Goal: Transaction & Acquisition: Obtain resource

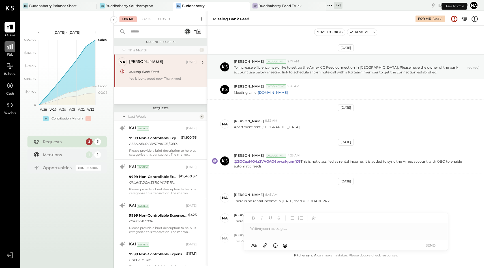
click at [11, 52] on div at bounding box center [10, 46] width 11 height 11
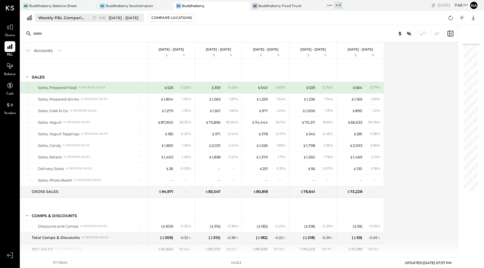
click at [56, 17] on div "Weekly P&L Comparison" at bounding box center [62, 18] width 48 height 6
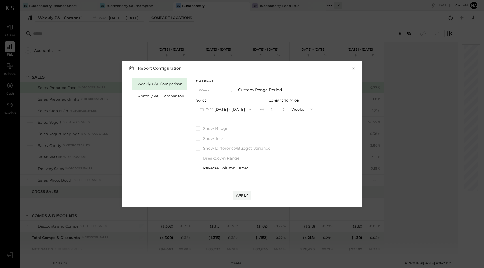
click at [156, 90] on div "Weekly P&L Comparison" at bounding box center [159, 84] width 55 height 12
click at [159, 93] on div "Monthly P&L Comparison" at bounding box center [159, 96] width 55 height 12
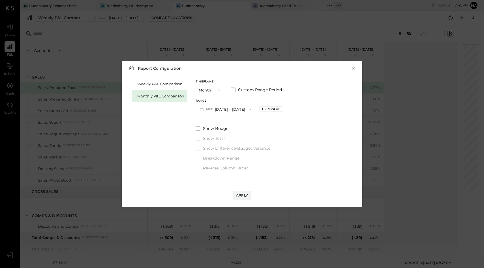
click at [214, 110] on span "M08" at bounding box center [210, 109] width 9 height 5
click at [219, 121] on span "[DATE] - [DATE]" at bounding box center [223, 122] width 27 height 5
click at [266, 107] on div "Compare" at bounding box center [271, 109] width 18 height 5
click at [290, 111] on button "Months" at bounding box center [303, 109] width 28 height 10
click at [293, 118] on span "Years" at bounding box center [297, 120] width 9 height 4
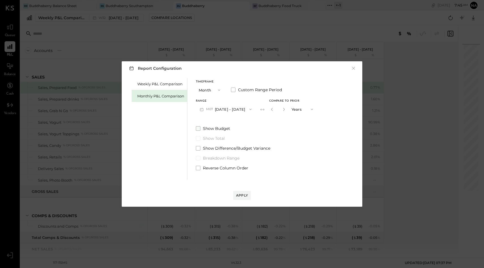
click at [197, 130] on span at bounding box center [198, 128] width 5 height 5
click at [243, 195] on div "Apply" at bounding box center [242, 195] width 12 height 5
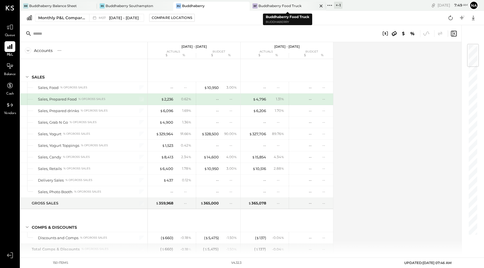
click at [287, 6] on div "Buddhaberry Food Truck" at bounding box center [279, 5] width 43 height 5
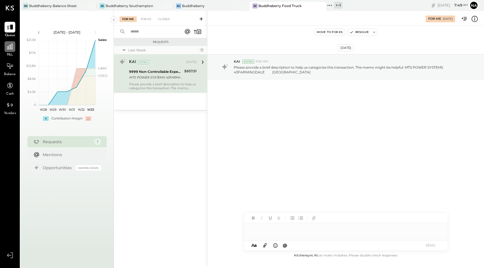
click at [8, 48] on icon at bounding box center [9, 46] width 7 height 7
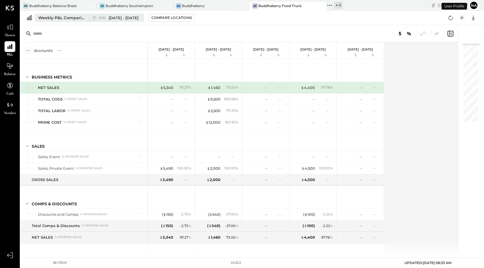
click at [69, 16] on div "Weekly P&L Comparison" at bounding box center [62, 18] width 48 height 6
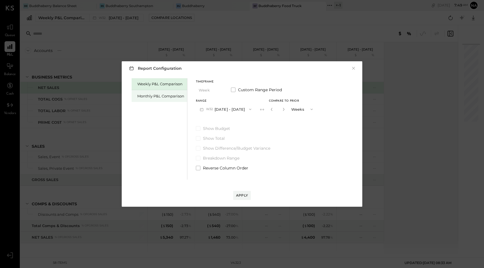
click at [164, 93] on div "Monthly P&L Comparison" at bounding box center [159, 96] width 55 height 12
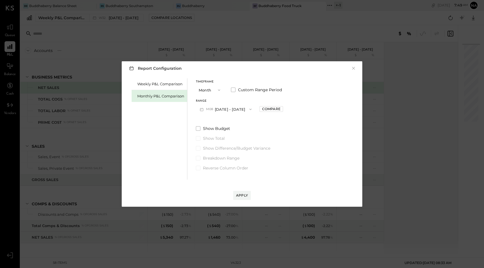
click at [212, 113] on button "M08 [DATE] - [DATE]" at bounding box center [226, 109] width 60 height 10
click at [215, 123] on span "[DATE] - [DATE]" at bounding box center [223, 122] width 27 height 5
click at [262, 110] on div "Compare" at bounding box center [271, 109] width 18 height 5
click at [289, 107] on button "Months" at bounding box center [303, 109] width 28 height 10
click at [291, 117] on div "Years" at bounding box center [303, 120] width 28 height 10
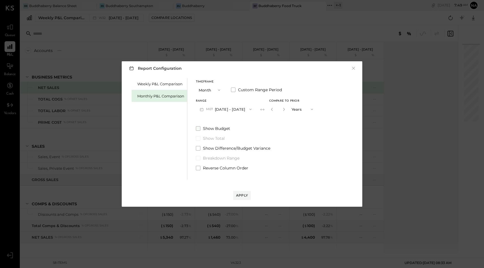
click at [197, 130] on span at bounding box center [198, 128] width 5 height 5
click at [248, 195] on div "Apply" at bounding box center [242, 195] width 12 height 5
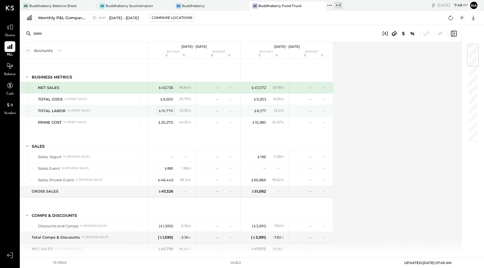
click at [163, 110] on div "$ 10,770" at bounding box center [165, 110] width 15 height 5
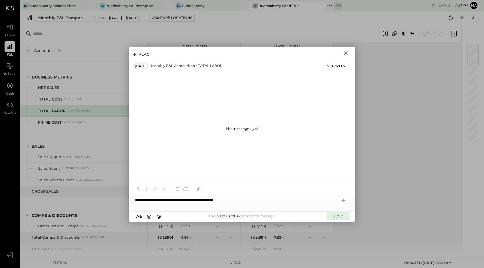
click at [338, 215] on button "SEND" at bounding box center [338, 217] width 23 height 8
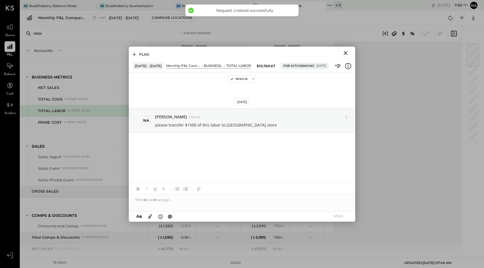
click at [345, 58] on div "FLAG" at bounding box center [242, 53] width 226 height 13
click at [345, 51] on icon "Close" at bounding box center [345, 53] width 7 height 7
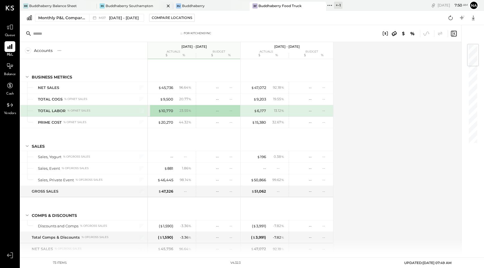
click at [148, 5] on div "Buddhaberry Southampton" at bounding box center [130, 5] width 48 height 5
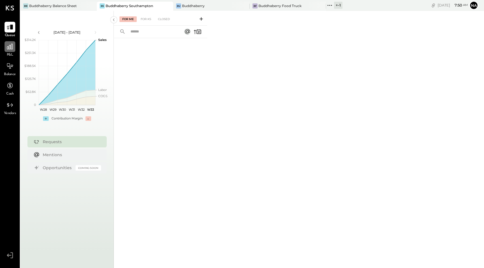
click at [10, 46] on icon at bounding box center [9, 46] width 7 height 7
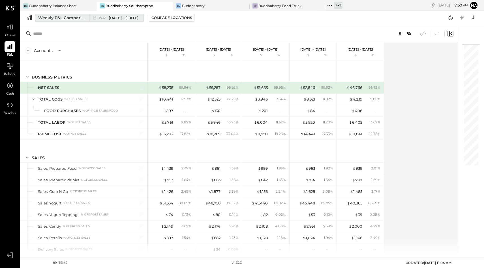
click at [64, 18] on div "Weekly P&L Comparison" at bounding box center [62, 18] width 48 height 6
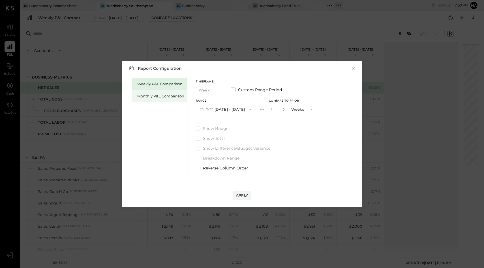
click at [154, 100] on div "Monthly P&L Comparison" at bounding box center [159, 96] width 55 height 12
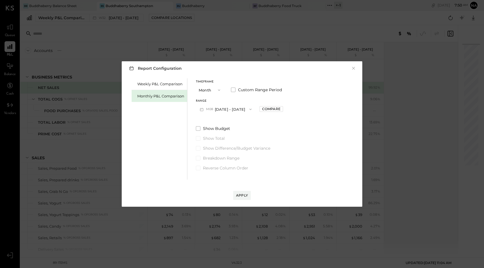
click at [227, 112] on button "M08 [DATE] - [DATE]" at bounding box center [226, 109] width 60 height 10
click at [229, 122] on span "[DATE] - [DATE]" at bounding box center [223, 122] width 27 height 5
click at [265, 110] on div "Compare" at bounding box center [271, 109] width 18 height 5
click at [293, 110] on button "Months" at bounding box center [303, 109] width 28 height 10
click at [294, 120] on span "Years" at bounding box center [297, 120] width 9 height 4
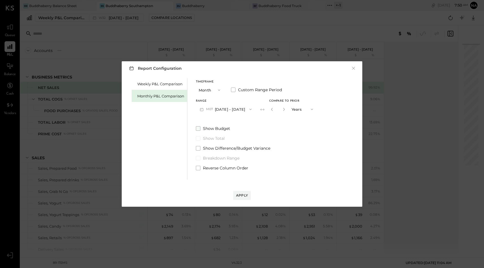
click at [196, 126] on span at bounding box center [198, 128] width 5 height 5
click at [244, 194] on div "Apply" at bounding box center [242, 195] width 12 height 5
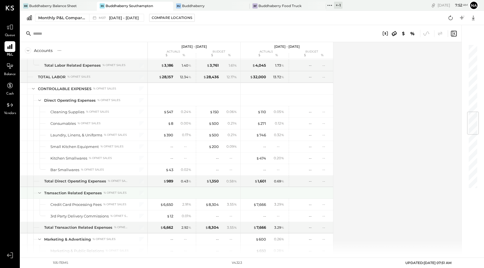
scroll to position [268, 0]
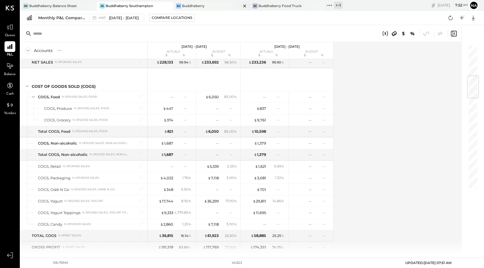
click at [196, 3] on div "Bu Buddhaberry" at bounding box center [211, 6] width 76 height 9
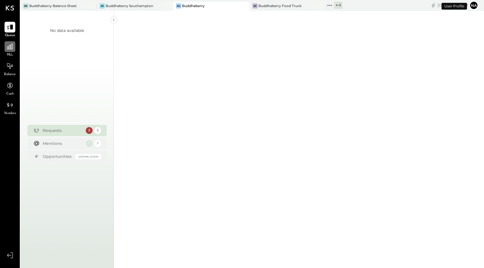
click at [10, 52] on div at bounding box center [10, 46] width 11 height 11
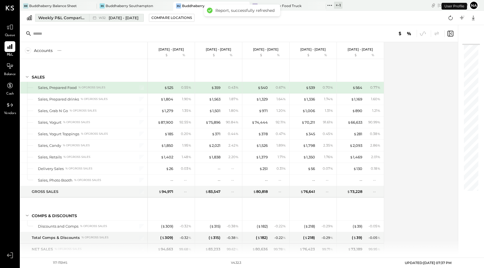
click at [59, 16] on div "Weekly P&L Comparison" at bounding box center [62, 18] width 48 height 6
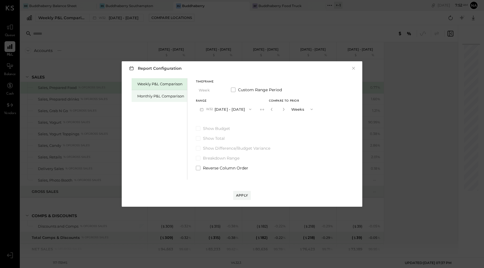
click at [158, 91] on div "Monthly P&L Comparison" at bounding box center [159, 96] width 55 height 12
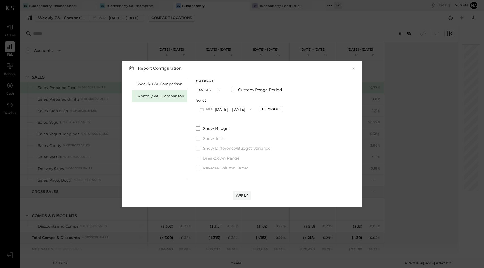
click at [225, 109] on button "M08 [DATE] - [DATE]" at bounding box center [226, 109] width 60 height 10
click at [232, 90] on span at bounding box center [233, 90] width 5 height 5
click at [199, 108] on icon "button" at bounding box center [202, 110] width 6 height 6
click at [204, 127] on div "[DATE]" at bounding box center [220, 122] width 48 height 12
click at [197, 130] on span at bounding box center [198, 128] width 5 height 5
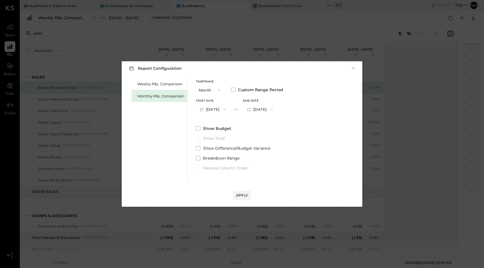
click at [268, 115] on div "Timeframe Month Custom Range Period Start Date [DATE] End date [DATE] Show Budg…" at bounding box center [239, 124] width 87 height 93
click at [212, 109] on button "[DATE]" at bounding box center [213, 109] width 34 height 10
click at [212, 124] on span "[DATE]" at bounding box center [209, 122] width 12 height 5
click at [241, 194] on div "Apply" at bounding box center [242, 195] width 12 height 5
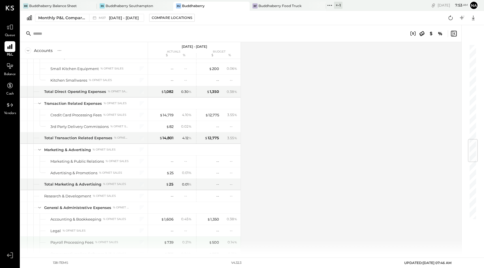
scroll to position [437, 0]
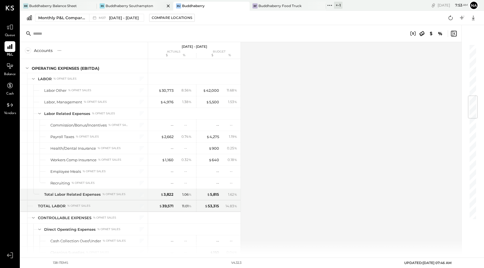
click at [152, 5] on div "Buddhaberry Southampton" at bounding box center [130, 5] width 48 height 5
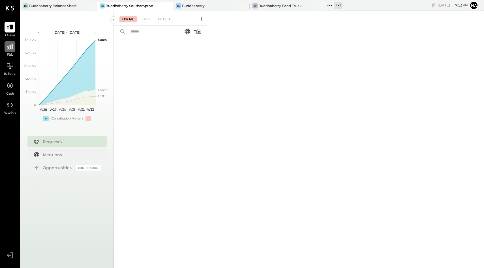
click at [7, 44] on icon at bounding box center [9, 46] width 7 height 7
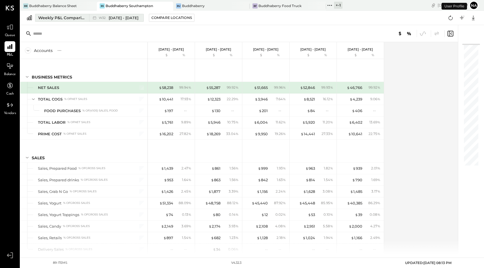
click at [76, 19] on div "Weekly P&L Comparison" at bounding box center [62, 18] width 48 height 6
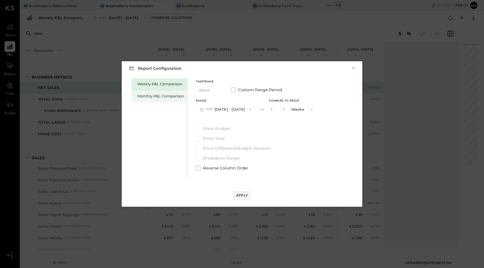
click at [154, 95] on div "Monthly P&L Comparison" at bounding box center [160, 96] width 47 height 5
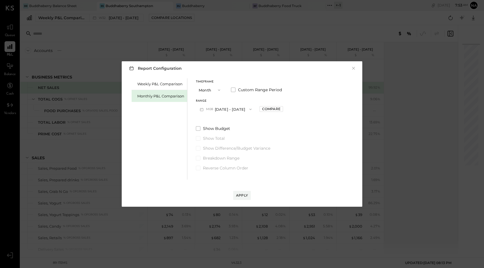
click at [226, 108] on button "M08 [DATE] - [DATE]" at bounding box center [226, 109] width 60 height 10
click at [229, 120] on span "[DATE] - [DATE]" at bounding box center [223, 122] width 27 height 5
click at [199, 129] on span at bounding box center [198, 128] width 5 height 5
click at [276, 110] on button "Compare" at bounding box center [270, 109] width 23 height 6
click at [294, 110] on button "Months" at bounding box center [303, 109] width 28 height 10
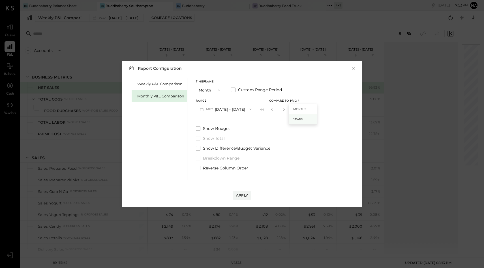
click at [297, 120] on div "Years" at bounding box center [303, 120] width 28 height 10
click at [243, 197] on div "Apply" at bounding box center [242, 195] width 12 height 5
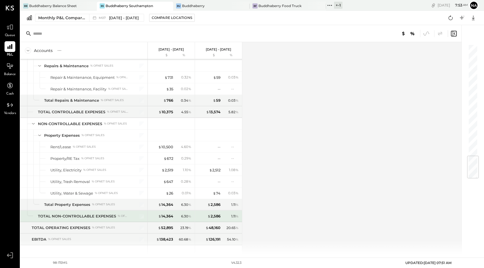
scroll to position [953, 0]
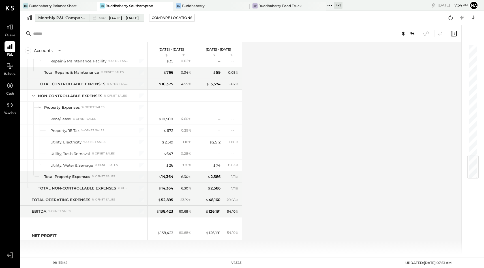
click at [67, 14] on button "Monthly P&L Comparison M07 [DATE] - [DATE]" at bounding box center [89, 18] width 109 height 8
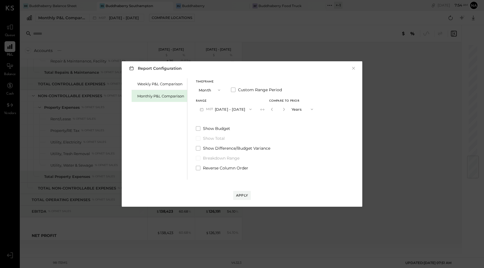
click at [220, 107] on button "M07 [DATE] - [DATE]" at bounding box center [226, 109] width 60 height 10
click at [355, 66] on button "×" at bounding box center [353, 69] width 5 height 6
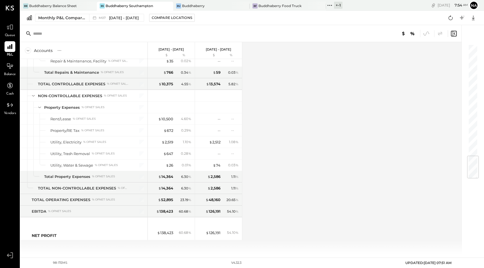
click at [126, 7] on div "Buddhaberry Southampton" at bounding box center [130, 5] width 48 height 5
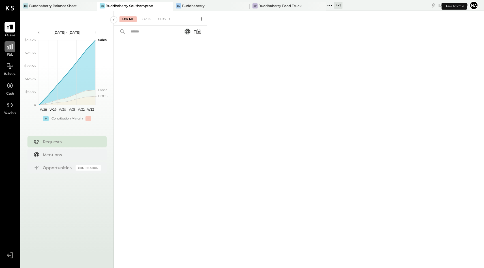
click at [8, 46] on icon at bounding box center [10, 47] width 6 height 6
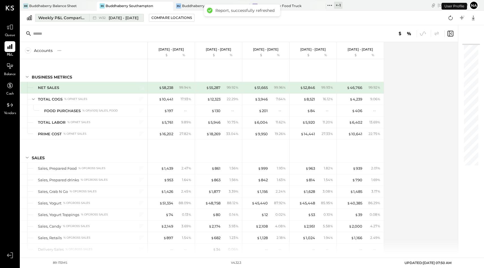
click at [67, 15] on div "Weekly P&L Comparison" at bounding box center [62, 18] width 48 height 6
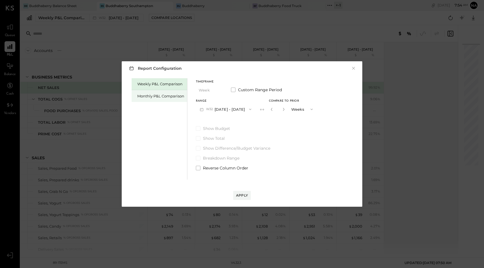
click at [151, 98] on div "Monthly P&L Comparison" at bounding box center [160, 96] width 47 height 5
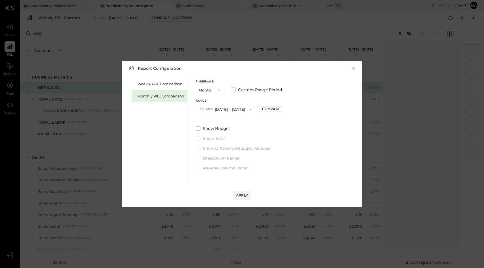
click at [220, 112] on button "M08 [DATE] - [DATE]" at bounding box center [226, 109] width 60 height 10
click at [214, 88] on button "Month" at bounding box center [210, 90] width 28 height 10
click at [207, 122] on div "Year" at bounding box center [210, 120] width 28 height 10
click at [234, 108] on button "[DATE] - [DATE]" at bounding box center [226, 109] width 60 height 10
click at [234, 108] on span "[DATE] - [DATE]" at bounding box center [223, 110] width 27 height 5
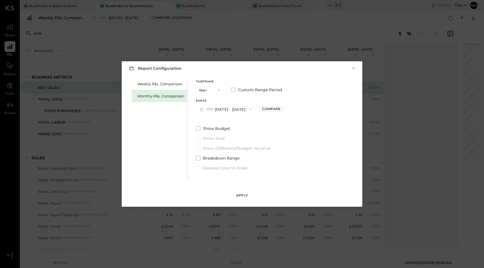
click at [240, 195] on div "Apply" at bounding box center [242, 195] width 12 height 5
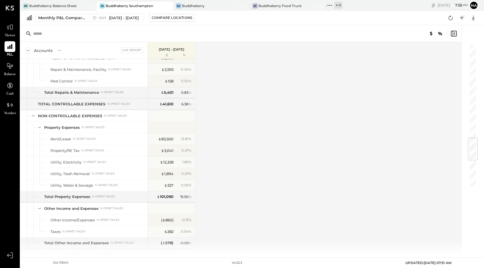
scroll to position [1023, 0]
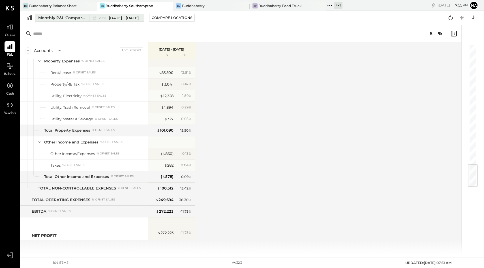
click at [108, 20] on div "[DATE] - [DATE]" at bounding box center [119, 17] width 40 height 5
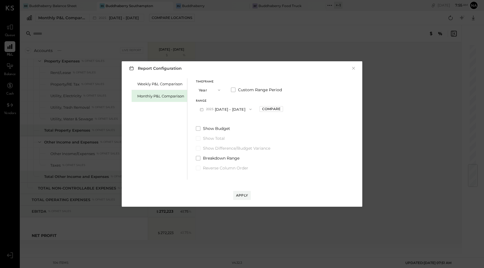
click at [213, 107] on span "2025" at bounding box center [210, 109] width 9 height 5
click at [218, 123] on span "[DATE] - [DATE]" at bounding box center [223, 122] width 27 height 5
click at [241, 190] on div "Apply" at bounding box center [241, 190] width 229 height 20
click at [243, 194] on div "Apply" at bounding box center [242, 195] width 12 height 5
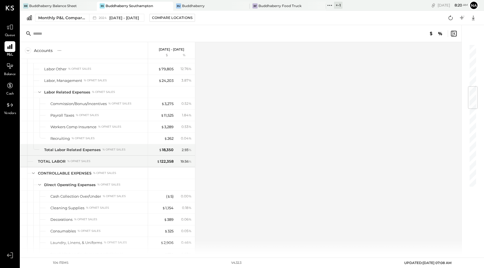
scroll to position [343, 0]
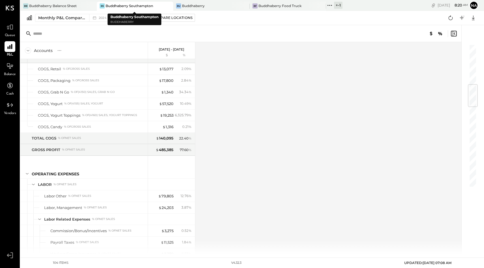
click at [136, 8] on div "BS Buddhaberry Southampton" at bounding box center [131, 5] width 68 height 5
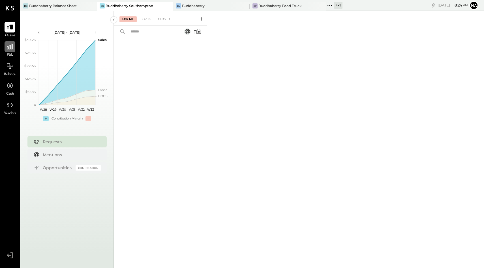
click at [12, 43] on div at bounding box center [10, 46] width 11 height 11
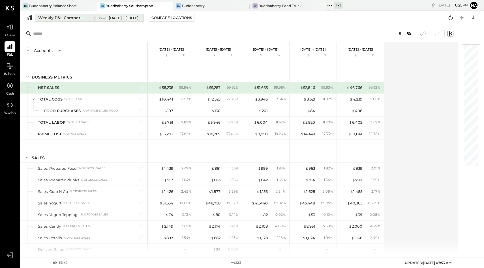
click at [51, 18] on div "Weekly P&L Comparison" at bounding box center [62, 18] width 48 height 6
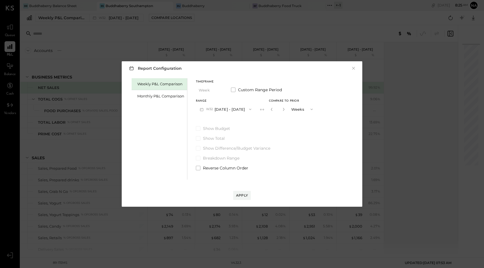
click at [156, 103] on div "Weekly P&L Comparison Monthly P&L Comparison" at bounding box center [160, 129] width 56 height 102
click at [166, 85] on div "Weekly P&L Comparison" at bounding box center [160, 83] width 47 height 5
click at [164, 93] on div "Monthly P&L Comparison" at bounding box center [159, 96] width 55 height 12
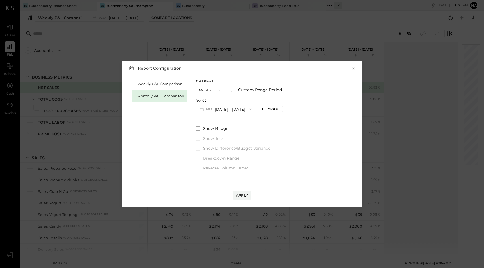
click at [233, 111] on button "M08 [DATE] - [DATE]" at bounding box center [226, 109] width 60 height 10
click at [229, 119] on div "M07 [DATE] - [DATE]" at bounding box center [228, 122] width 64 height 12
click at [268, 107] on div "Compare" at bounding box center [271, 109] width 18 height 5
click at [294, 112] on button "Months" at bounding box center [303, 109] width 28 height 10
click at [295, 119] on span "Years" at bounding box center [297, 120] width 9 height 4
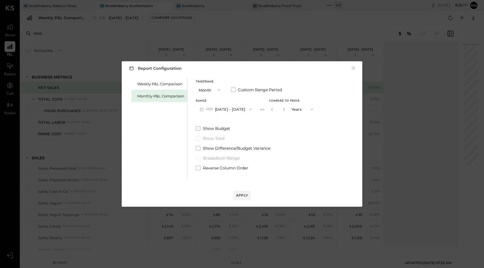
click at [198, 130] on span at bounding box center [198, 128] width 5 height 5
click at [242, 196] on div "Apply" at bounding box center [242, 195] width 12 height 5
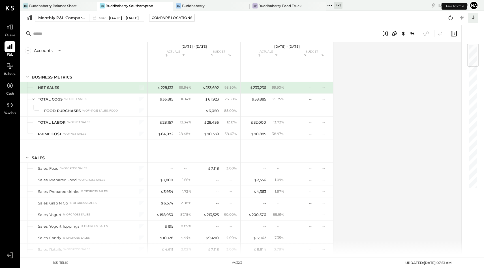
click at [475, 20] on icon at bounding box center [472, 17] width 7 height 7
click at [447, 29] on link "CSV" at bounding box center [455, 27] width 45 height 12
click at [411, 8] on div "[DATE] 8 : 25 am na User Profile" at bounding box center [415, 5] width 135 height 11
click at [472, 18] on icon at bounding box center [472, 17] width 7 height 7
click at [451, 50] on div "Excel" at bounding box center [455, 51] width 45 height 12
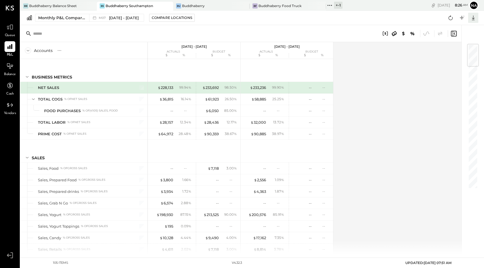
click at [474, 18] on icon at bounding box center [473, 18] width 3 height 5
click at [450, 40] on div "Google Sheets" at bounding box center [455, 39] width 45 height 12
